Goal: Task Accomplishment & Management: Use online tool/utility

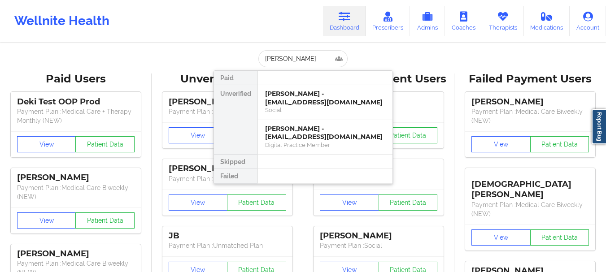
type input "[PERSON_NAME]"
click at [288, 93] on div "[PERSON_NAME] - [EMAIL_ADDRESS][DOMAIN_NAME]" at bounding box center [325, 98] width 120 height 17
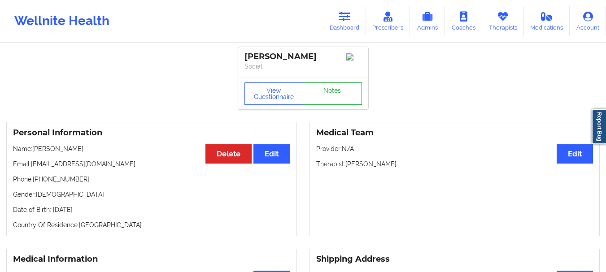
click at [316, 92] on link "Notes" at bounding box center [332, 93] width 59 height 22
click at [339, 34] on link "Dashboard" at bounding box center [344, 21] width 43 height 30
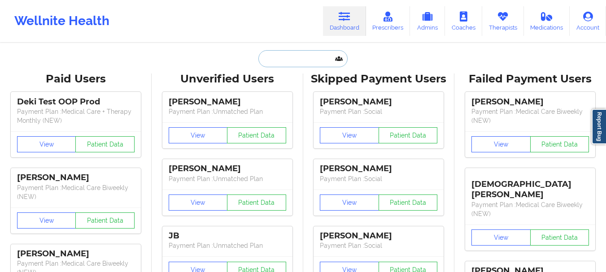
click at [277, 63] on input "text" at bounding box center [302, 58] width 89 height 17
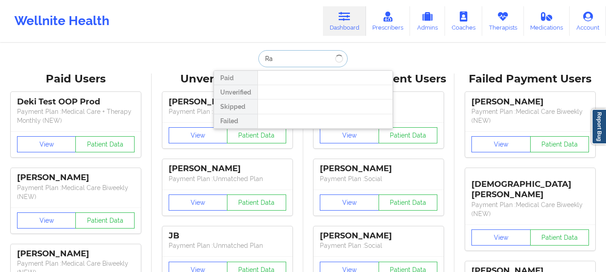
type input "R"
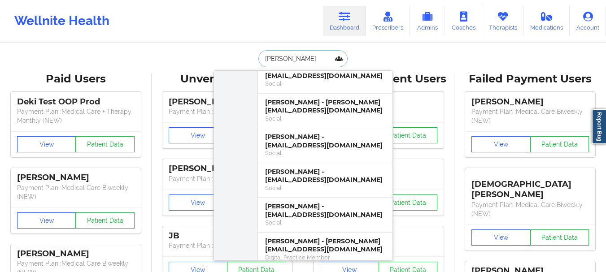
scroll to position [167, 0]
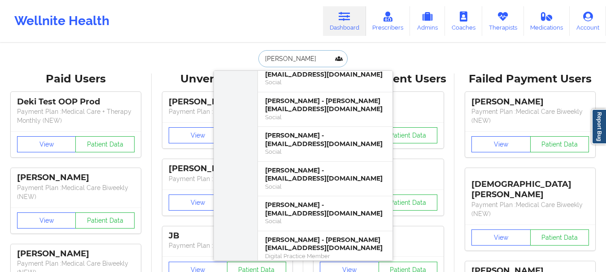
click at [290, 58] on input "[PERSON_NAME]" at bounding box center [302, 58] width 89 height 17
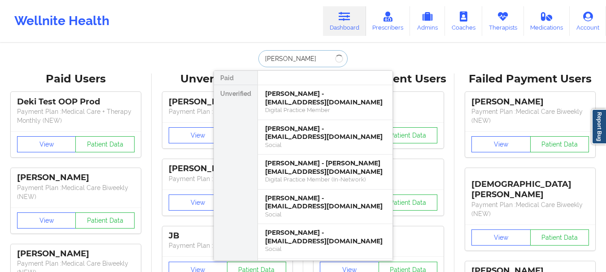
click at [304, 61] on input "[PERSON_NAME]" at bounding box center [302, 58] width 89 height 17
type input "[PERSON_NAME]"
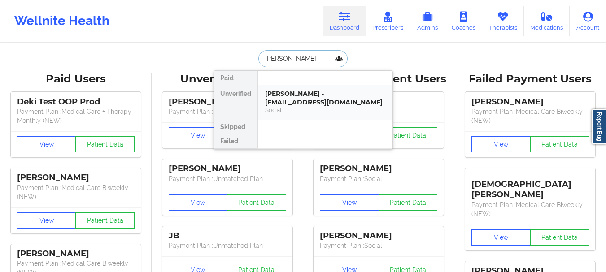
click at [283, 97] on div "[PERSON_NAME] - [EMAIL_ADDRESS][DOMAIN_NAME]" at bounding box center [325, 98] width 120 height 17
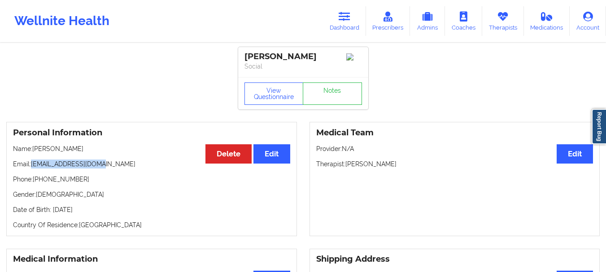
drag, startPoint x: 104, startPoint y: 166, endPoint x: 32, endPoint y: 169, distance: 71.8
click at [32, 169] on p "Email: [EMAIL_ADDRESS][DOMAIN_NAME]" at bounding box center [151, 164] width 277 height 9
copy p "[EMAIL_ADDRESS][DOMAIN_NAME]"
click at [341, 22] on link "Dashboard" at bounding box center [344, 21] width 43 height 30
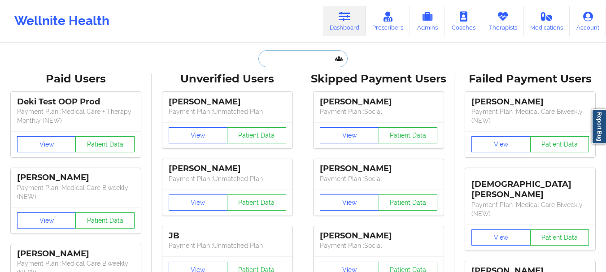
click at [290, 58] on input "text" at bounding box center [302, 58] width 89 height 17
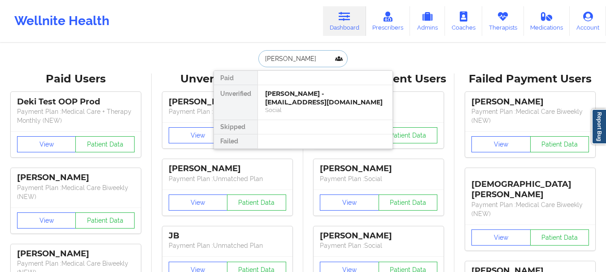
type input "[PERSON_NAME] [PERSON_NAME]"
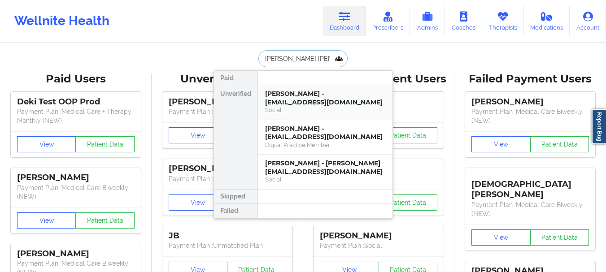
click at [293, 107] on div "Social" at bounding box center [325, 110] width 120 height 8
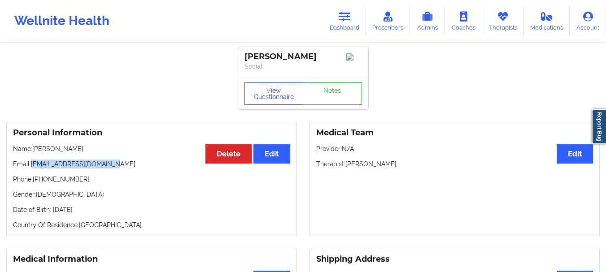
drag, startPoint x: 117, startPoint y: 168, endPoint x: 33, endPoint y: 167, distance: 83.4
click at [33, 167] on p "Email: [EMAIL_ADDRESS][DOMAIN_NAME]" at bounding box center [151, 164] width 277 height 9
copy p "[EMAIL_ADDRESS][DOMAIN_NAME]"
click at [350, 24] on link "Dashboard" at bounding box center [344, 21] width 43 height 30
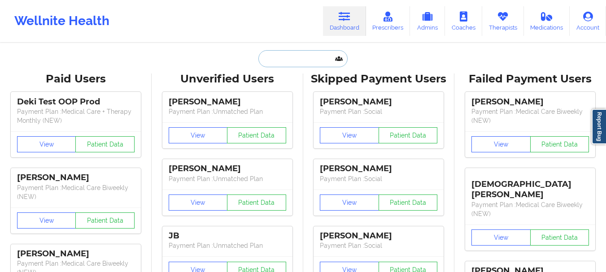
click at [314, 57] on input "text" at bounding box center [302, 58] width 89 height 17
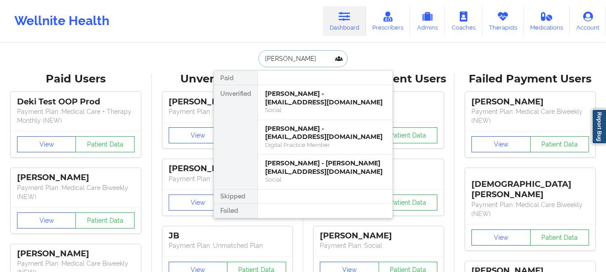
type input "[PERSON_NAME]"
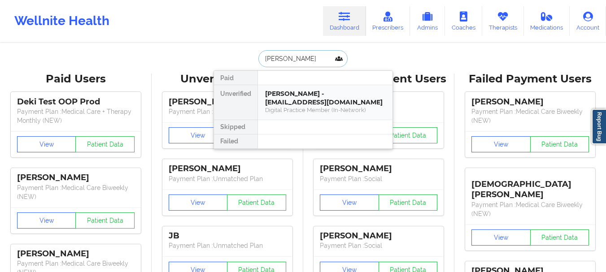
click at [300, 97] on div "[PERSON_NAME] - [EMAIL_ADDRESS][DOMAIN_NAME]" at bounding box center [325, 98] width 120 height 17
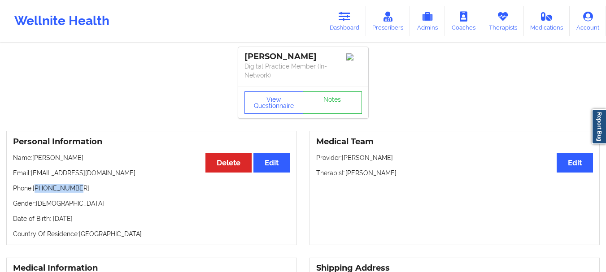
drag, startPoint x: 75, startPoint y: 191, endPoint x: 35, endPoint y: 190, distance: 39.9
click at [35, 190] on p "Phone: [PHONE_NUMBER]" at bounding box center [151, 188] width 277 height 9
copy p "[PHONE_NUMBER]"
drag, startPoint x: 392, startPoint y: 172, endPoint x: 345, endPoint y: 173, distance: 46.6
click at [345, 173] on p "Therapist: [PERSON_NAME]" at bounding box center [454, 173] width 277 height 9
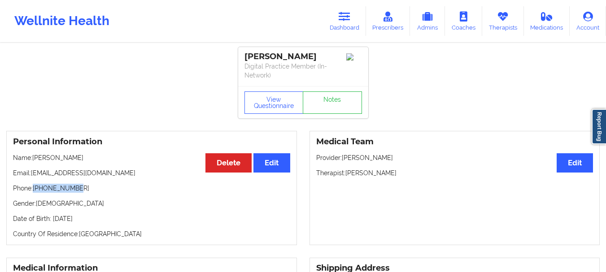
copy p "[PERSON_NAME]"
click at [334, 19] on link "Dashboard" at bounding box center [344, 21] width 43 height 30
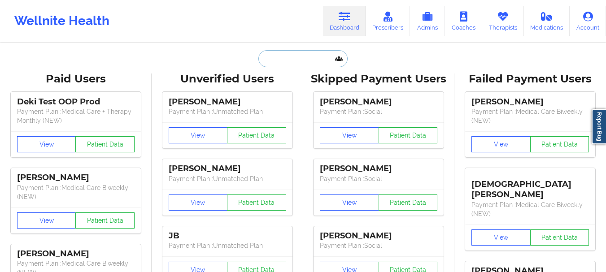
click at [290, 56] on input "text" at bounding box center [302, 58] width 89 height 17
paste input "[EMAIL_ADDRESS][DOMAIN_NAME]"
type input "[EMAIL_ADDRESS][DOMAIN_NAME]"
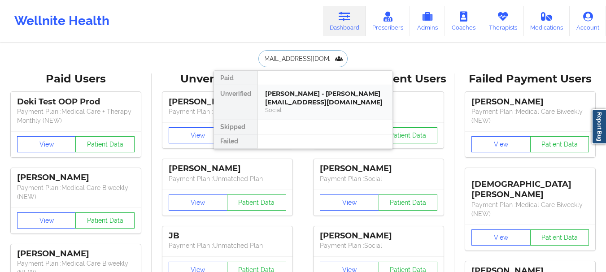
click at [281, 100] on div "[PERSON_NAME] - [PERSON_NAME][EMAIL_ADDRESS][DOMAIN_NAME]" at bounding box center [325, 98] width 120 height 17
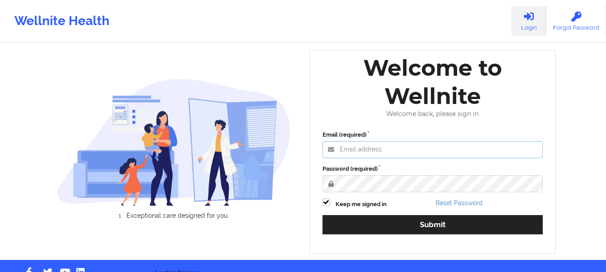
type input "[EMAIL_ADDRESS][DOMAIN_NAME]"
click at [365, 203] on label "Keep me signed in" at bounding box center [360, 204] width 51 height 9
click at [330, 203] on input "Keep me signed in" at bounding box center [326, 203] width 8 height 8
checkbox input "false"
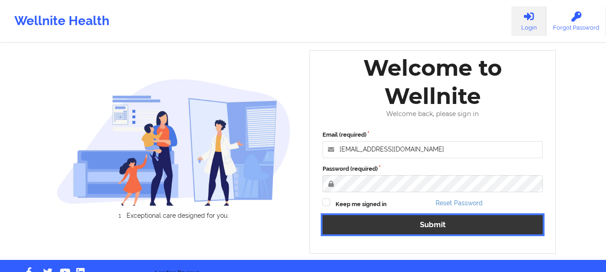
click at [369, 219] on button "Submit" at bounding box center [432, 224] width 221 height 19
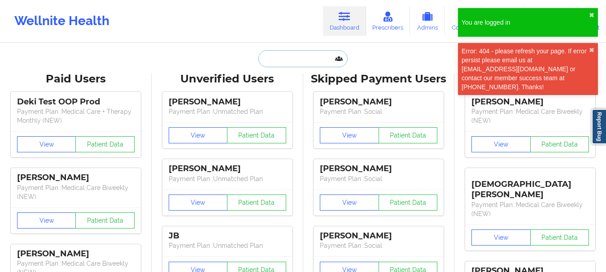
click at [295, 64] on input "text" at bounding box center [302, 58] width 89 height 17
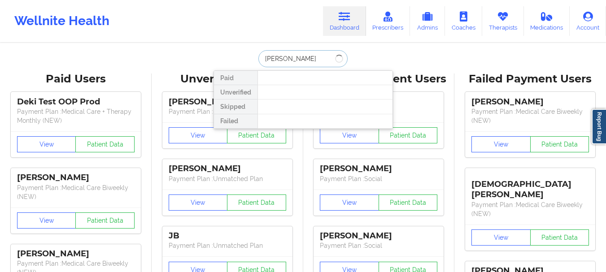
type input "megan gra"
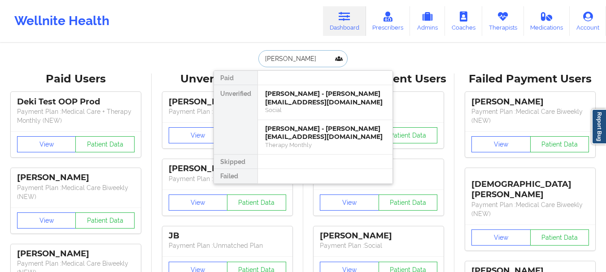
click at [294, 64] on input "megan gra" at bounding box center [302, 58] width 89 height 17
click at [293, 98] on div "[PERSON_NAME] - [PERSON_NAME][EMAIL_ADDRESS][DOMAIN_NAME]" at bounding box center [325, 98] width 120 height 17
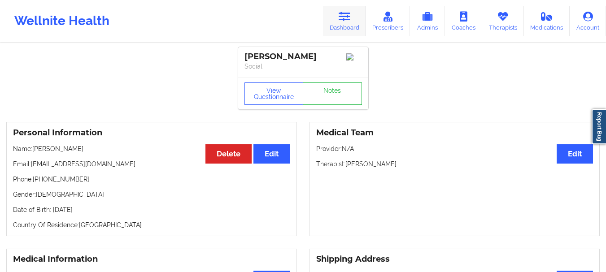
click at [339, 27] on link "Dashboard" at bounding box center [344, 21] width 43 height 30
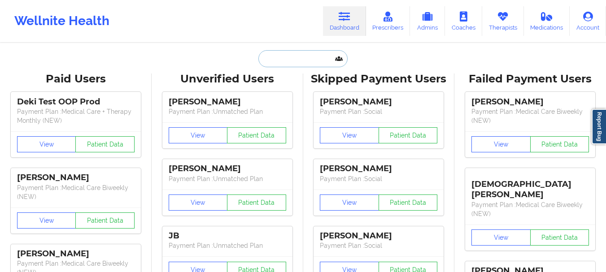
click at [321, 52] on input "text" at bounding box center [302, 58] width 89 height 17
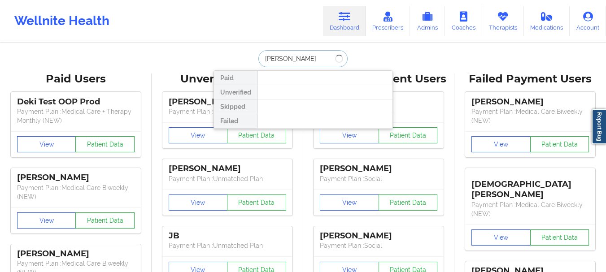
type input "lilyan"
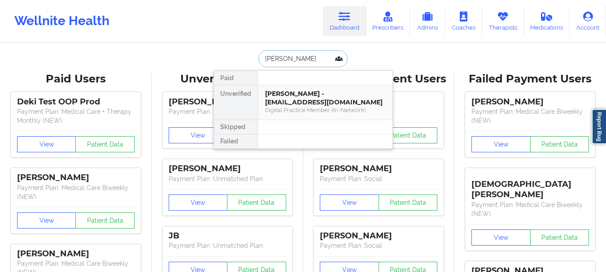
click at [322, 99] on div "Lilyan Bruner - terabruner@yahoo.com" at bounding box center [325, 98] width 120 height 17
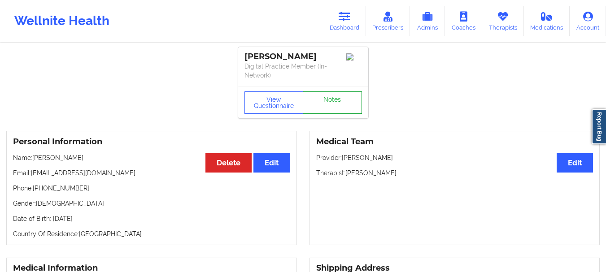
click at [344, 98] on link "Notes" at bounding box center [332, 102] width 59 height 22
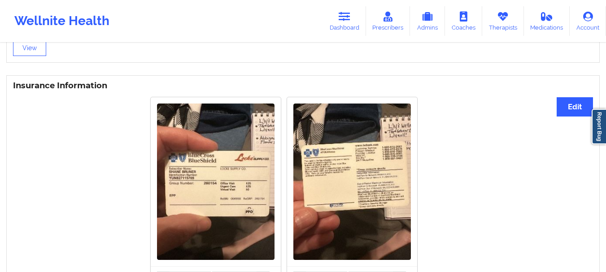
scroll to position [72, 0]
